Goal: Information Seeking & Learning: Learn about a topic

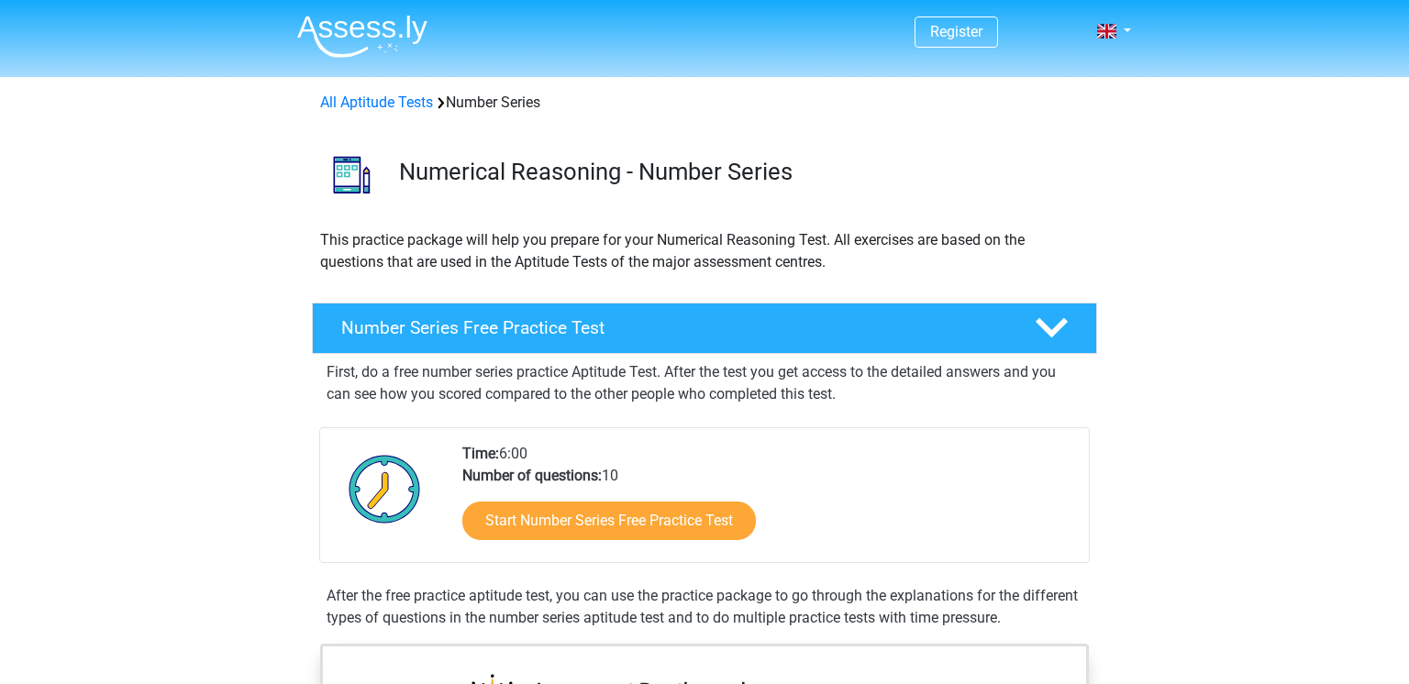
scroll to position [224, 0]
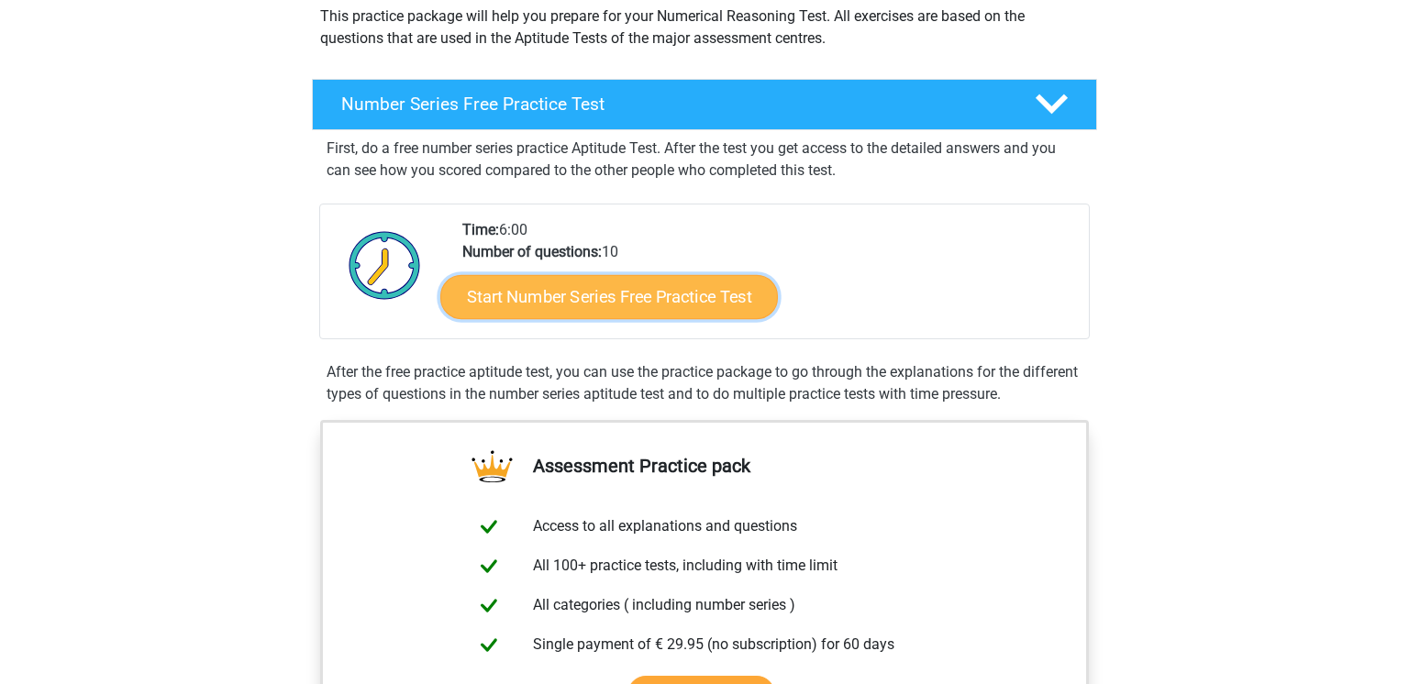
click at [600, 283] on link "Start Number Series Free Practice Test" at bounding box center [609, 296] width 338 height 44
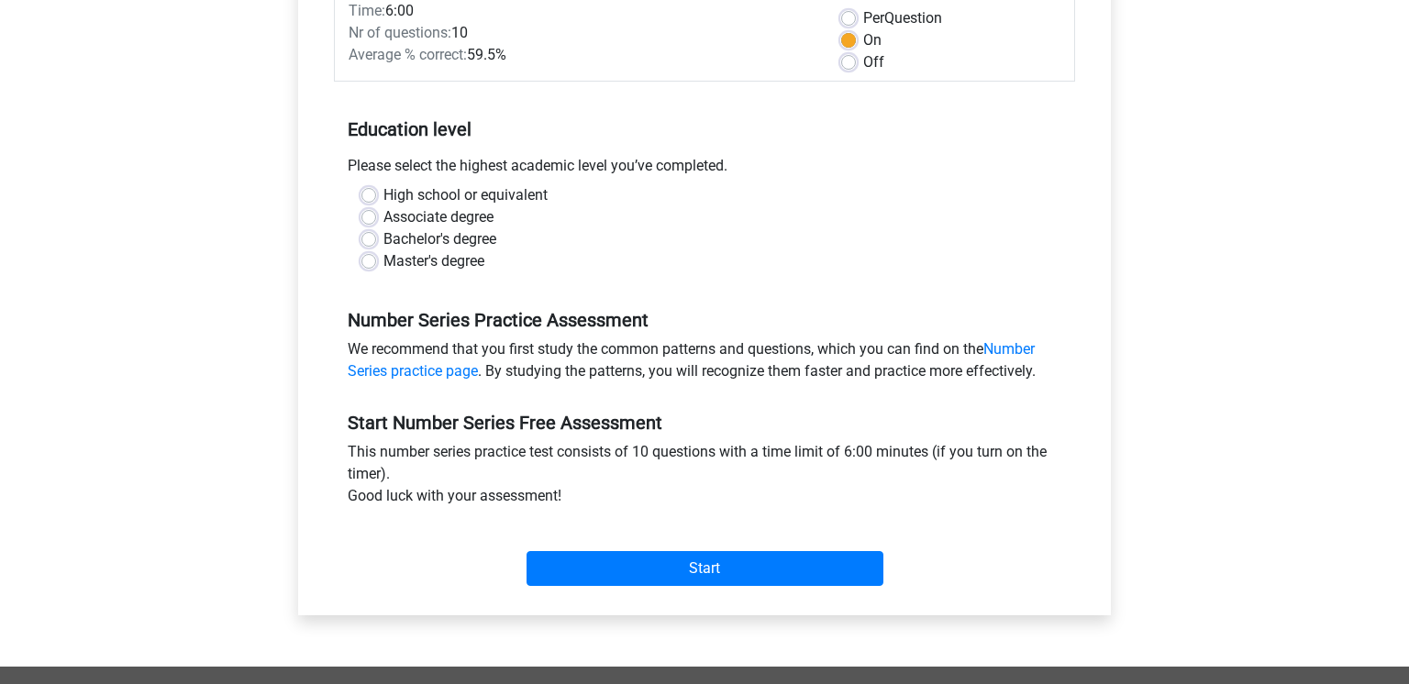
scroll to position [283, 0]
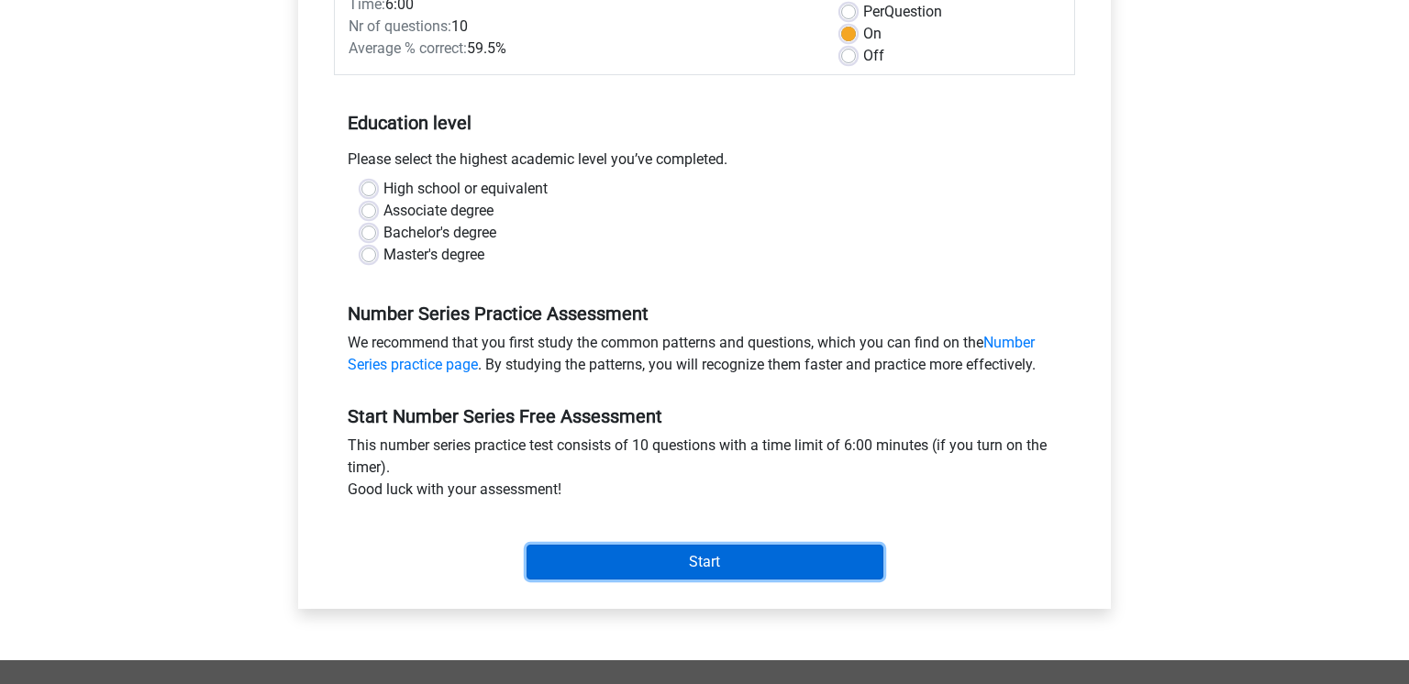
click at [590, 573] on input "Start" at bounding box center [705, 562] width 357 height 35
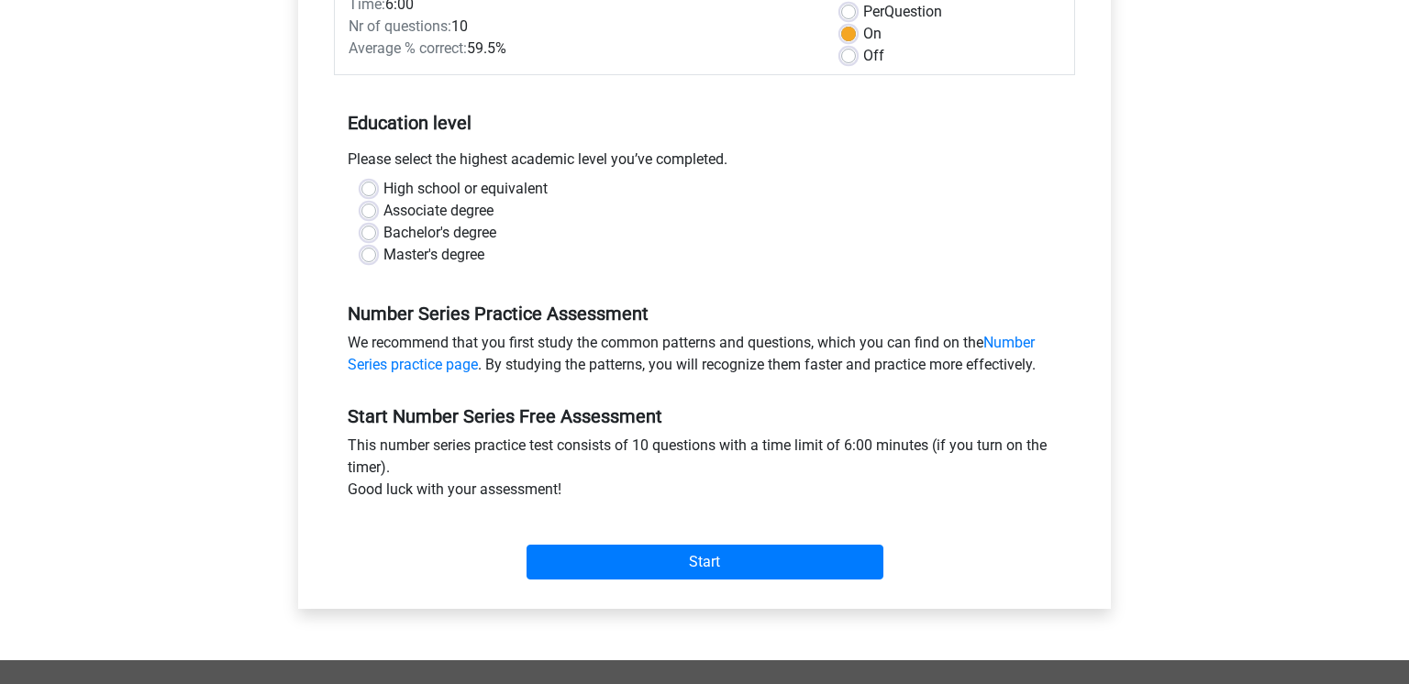
click at [385, 194] on label "High school or equivalent" at bounding box center [466, 189] width 164 height 22
click at [376, 194] on input "High school or equivalent" at bounding box center [369, 187] width 15 height 18
radio input "true"
click at [401, 229] on label "Bachelor's degree" at bounding box center [440, 233] width 113 height 22
click at [376, 229] on input "Bachelor's degree" at bounding box center [369, 231] width 15 height 18
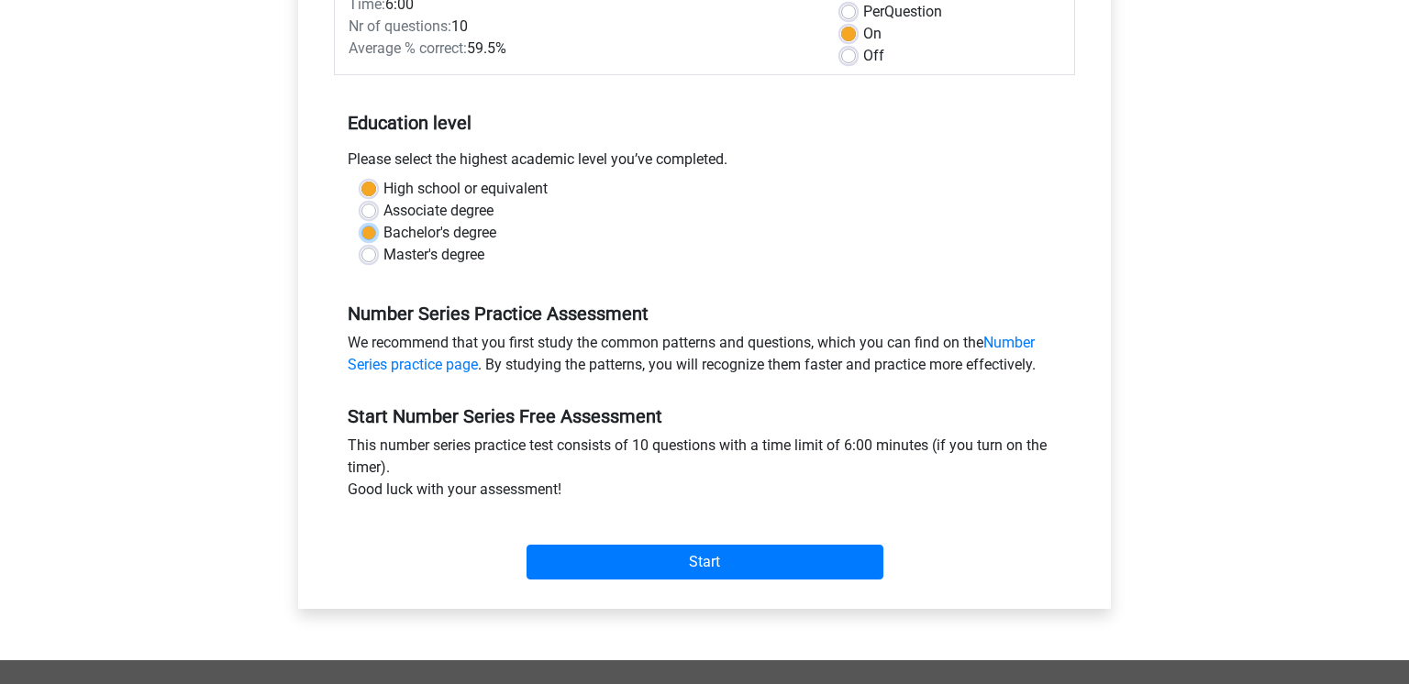
radio input "true"
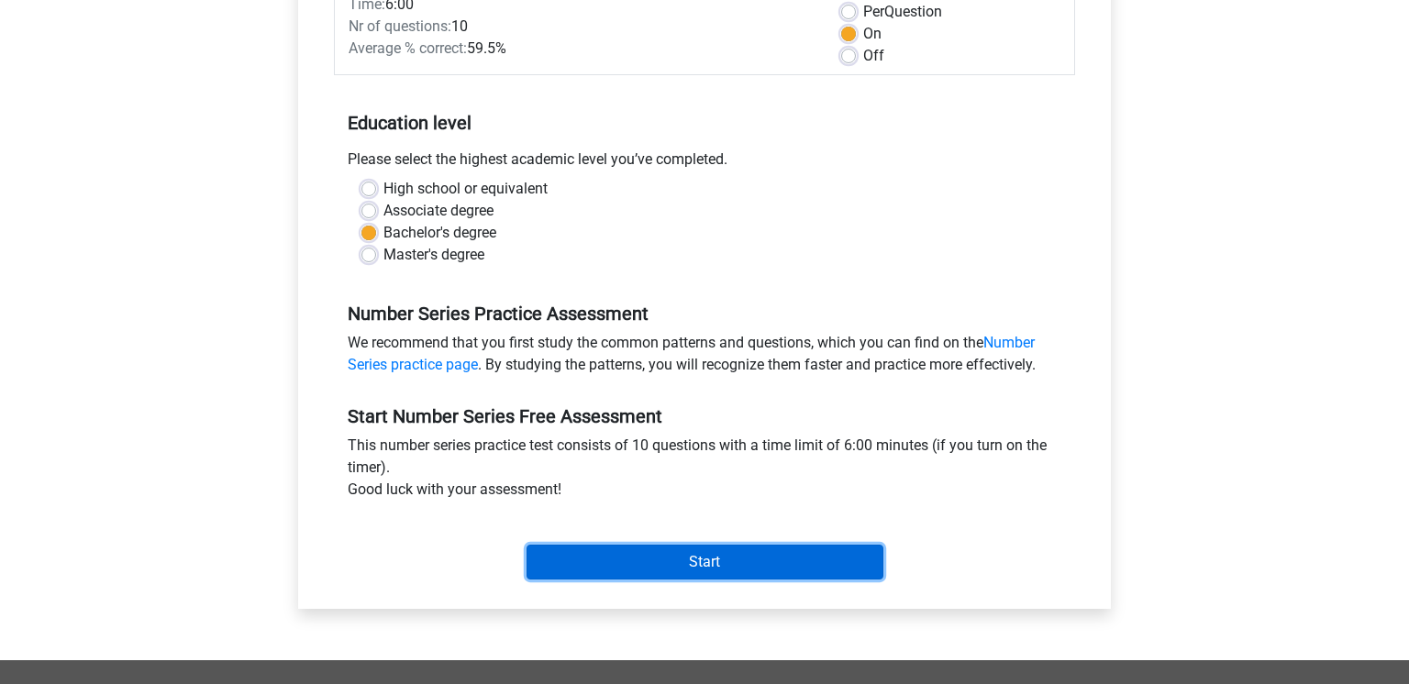
click at [757, 561] on input "Start" at bounding box center [705, 562] width 357 height 35
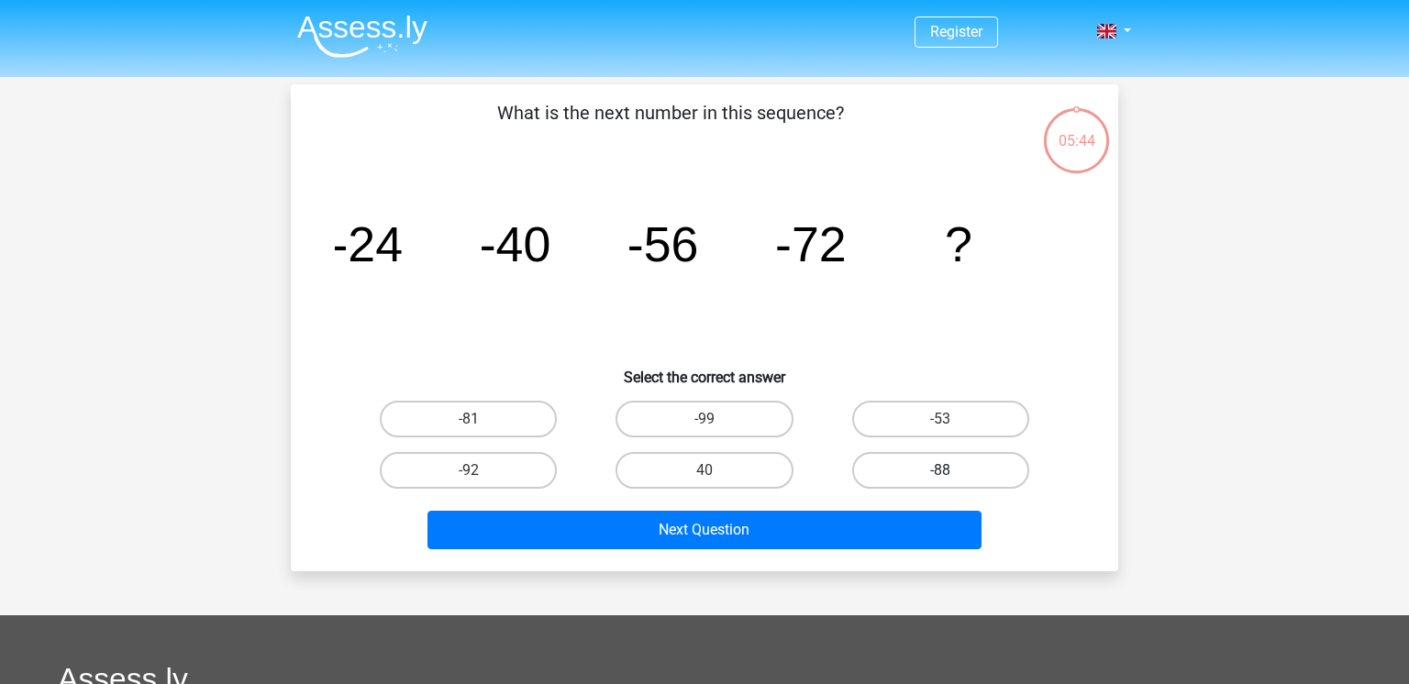
click at [962, 460] on label "-88" at bounding box center [940, 470] width 177 height 37
click at [952, 471] on input "-88" at bounding box center [946, 477] width 12 height 12
radio input "true"
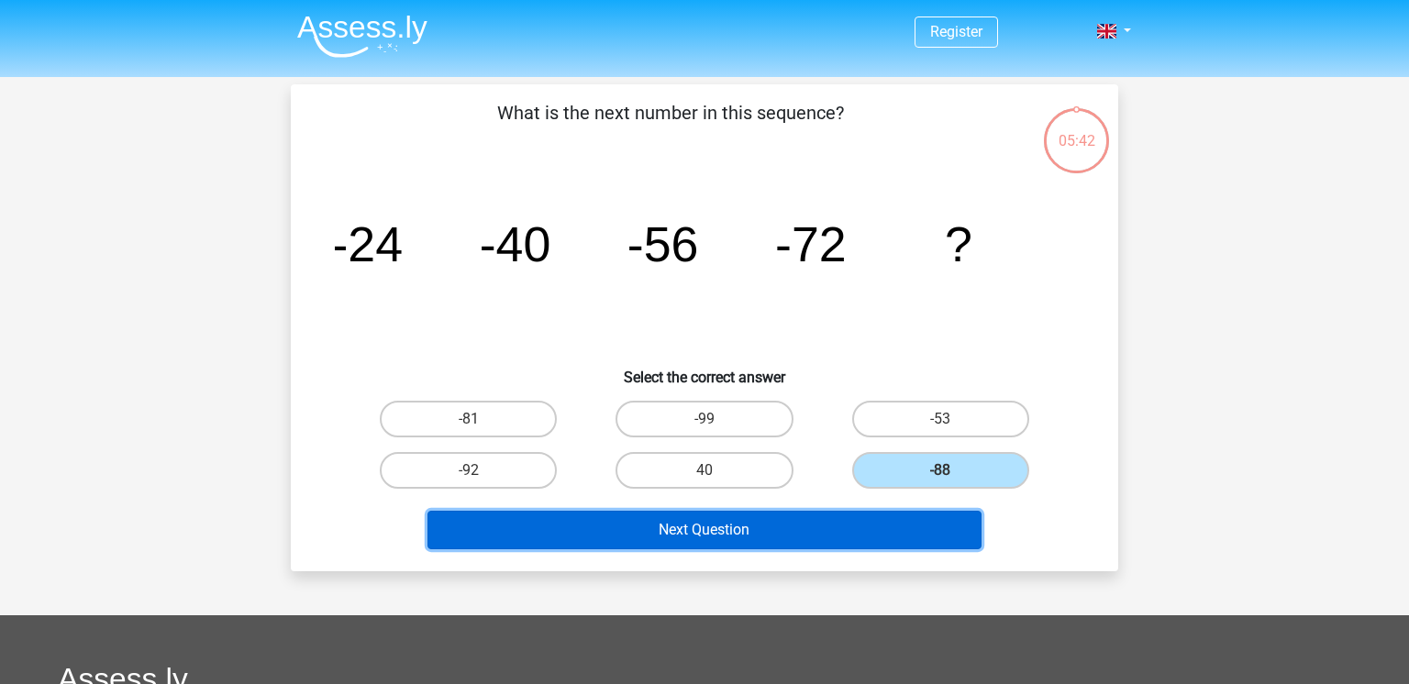
click at [762, 517] on button "Next Question" at bounding box center [705, 530] width 555 height 39
